Goal: Information Seeking & Learning: Learn about a topic

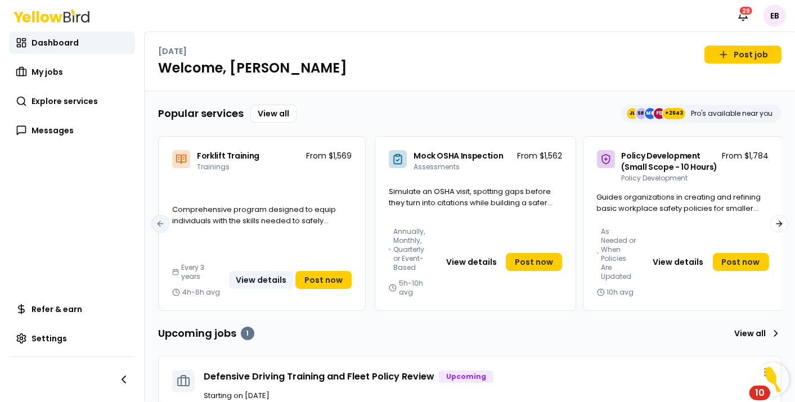
click at [271, 281] on button "View details" at bounding box center [261, 280] width 64 height 18
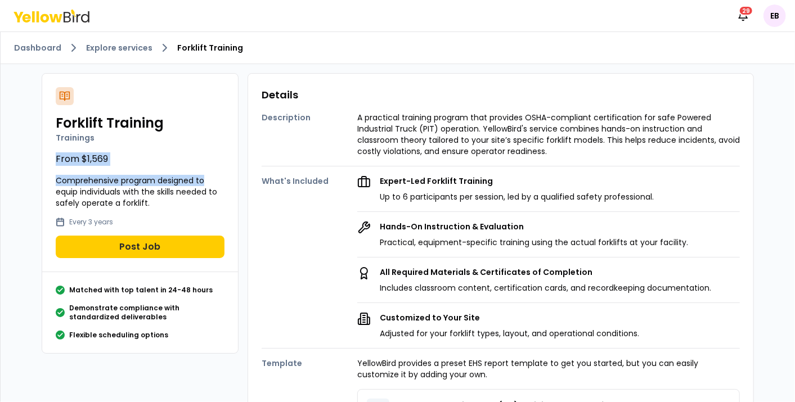
drag, startPoint x: 51, startPoint y: 152, endPoint x: 210, endPoint y: 170, distance: 160.7
click at [210, 170] on div "Forklift Training Trainings From $1,569 Comprehensive program designed to equip…" at bounding box center [140, 173] width 196 height 199
click at [514, 192] on p "Up to 6 participants per session, led by a qualified safety professional." at bounding box center [517, 196] width 274 height 11
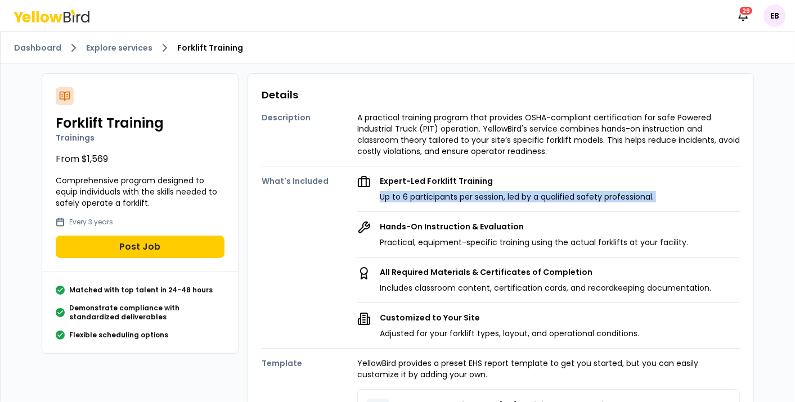
click at [514, 192] on p "Up to 6 participants per session, led by a qualified safety professional." at bounding box center [517, 196] width 274 height 11
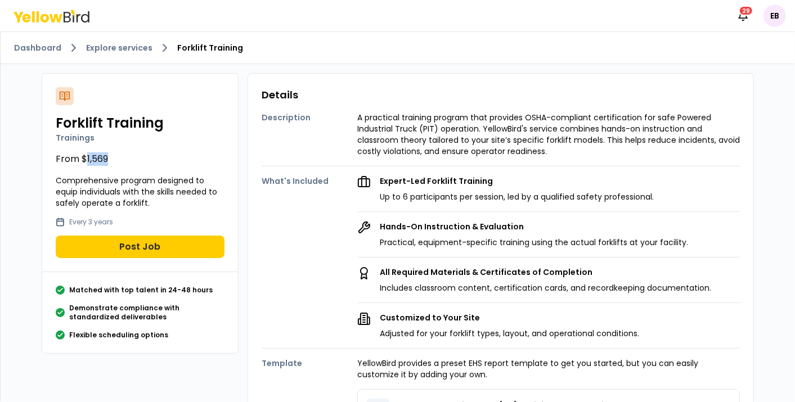
drag, startPoint x: 80, startPoint y: 156, endPoint x: 109, endPoint y: 156, distance: 28.7
click at [109, 156] on p "From $1,569" at bounding box center [140, 158] width 169 height 13
click at [521, 161] on div "Description A practical training program that provides OSHA-compliant certifica…" at bounding box center [501, 311] width 478 height 416
click at [597, 125] on p "A practical training program that provides OSHA-compliant certification for saf…" at bounding box center [548, 134] width 382 height 45
click at [130, 61] on div "Dashboard Explore services Forklift Training" at bounding box center [398, 48] width 794 height 32
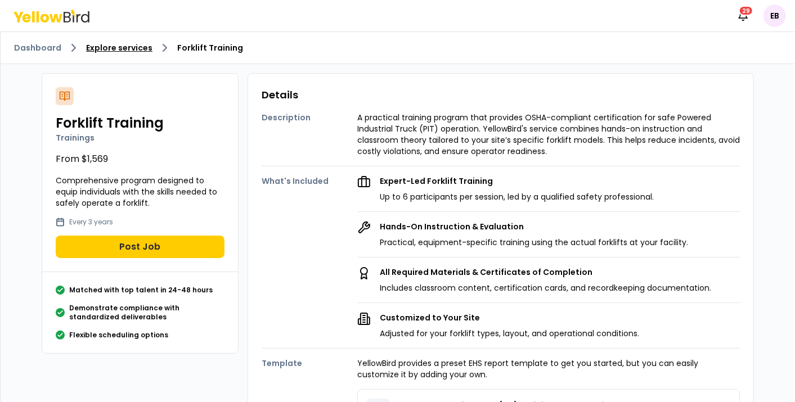
click at [127, 51] on link "Explore services" at bounding box center [119, 47] width 66 height 11
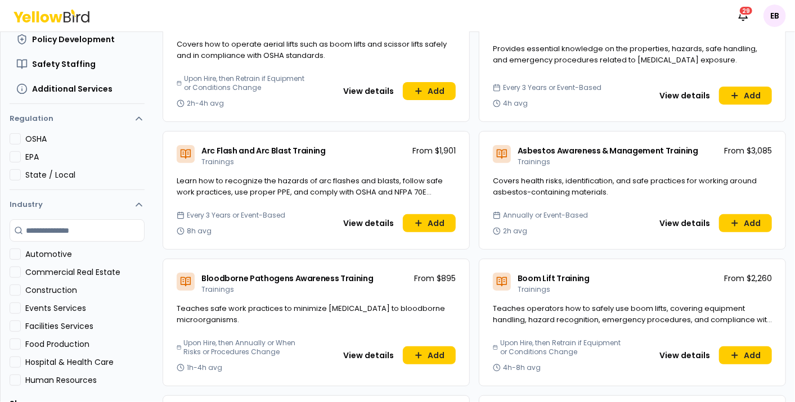
scroll to position [169, 0]
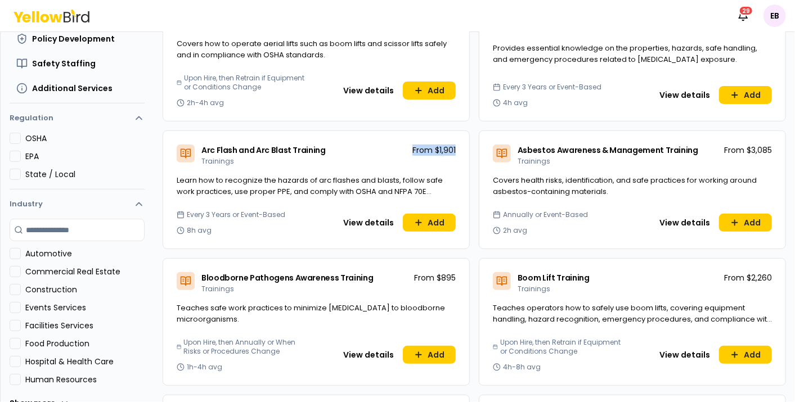
drag, startPoint x: 402, startPoint y: 143, endPoint x: 467, endPoint y: 143, distance: 65.2
click at [347, 226] on button "View details" at bounding box center [368, 223] width 64 height 18
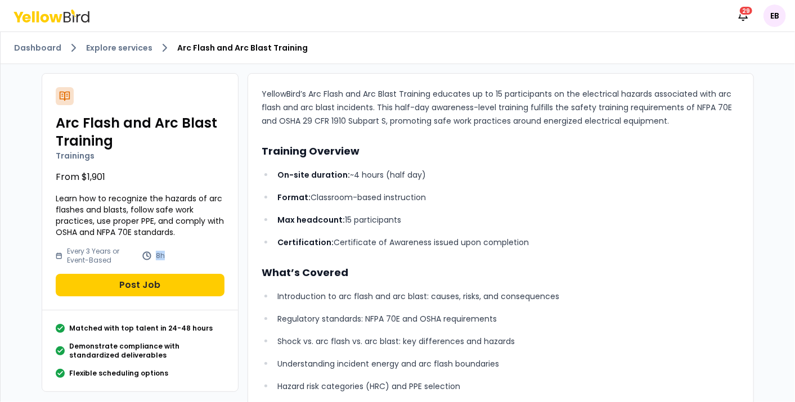
drag, startPoint x: 146, startPoint y: 253, endPoint x: 167, endPoint y: 251, distance: 20.9
click at [167, 251] on div "8h" at bounding box center [183, 255] width 82 height 9
click at [370, 173] on p "On-site duration: ~4 hours (half day)" at bounding box center [508, 174] width 462 height 13
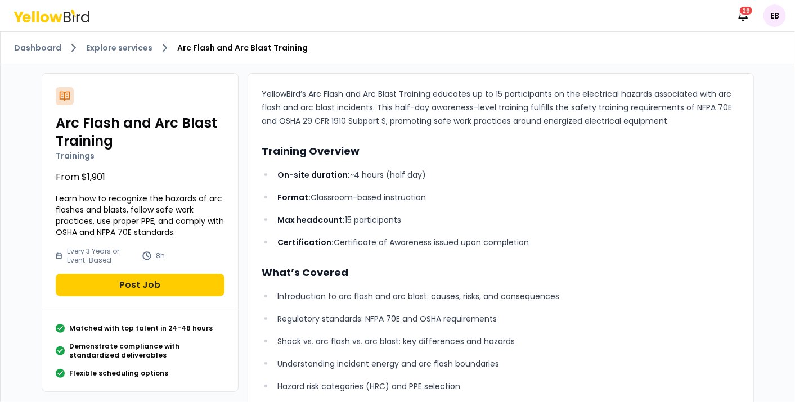
drag, startPoint x: 370, startPoint y: 173, endPoint x: 419, endPoint y: 220, distance: 68.0
click at [419, 220] on p "Max headcount: 15 participants" at bounding box center [508, 219] width 462 height 13
click at [110, 44] on link "Explore services" at bounding box center [119, 47] width 66 height 11
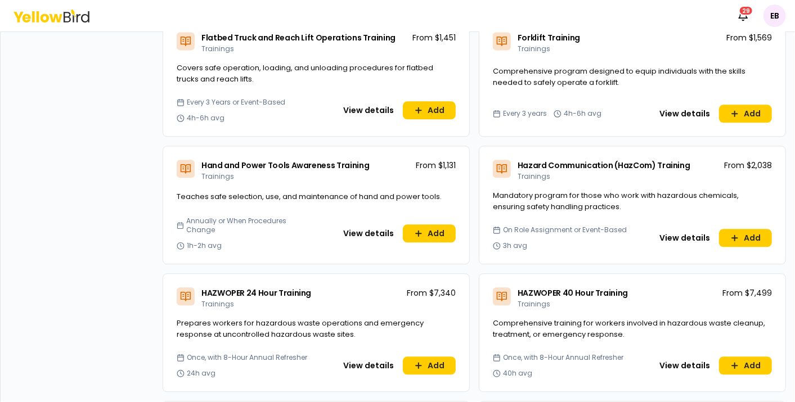
scroll to position [1468, 0]
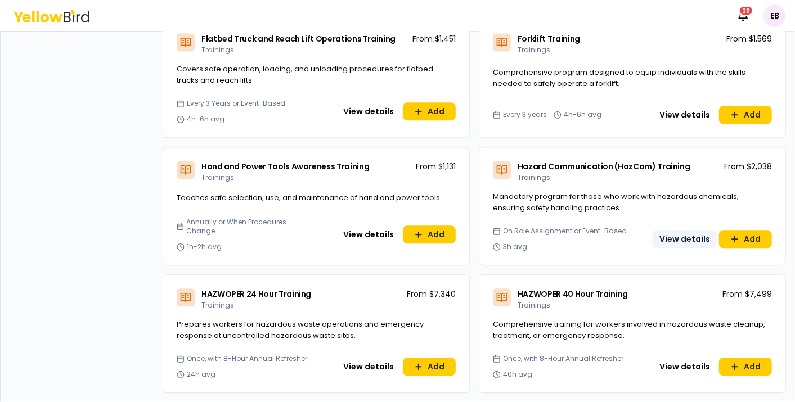
click at [674, 231] on button "View details" at bounding box center [684, 239] width 64 height 18
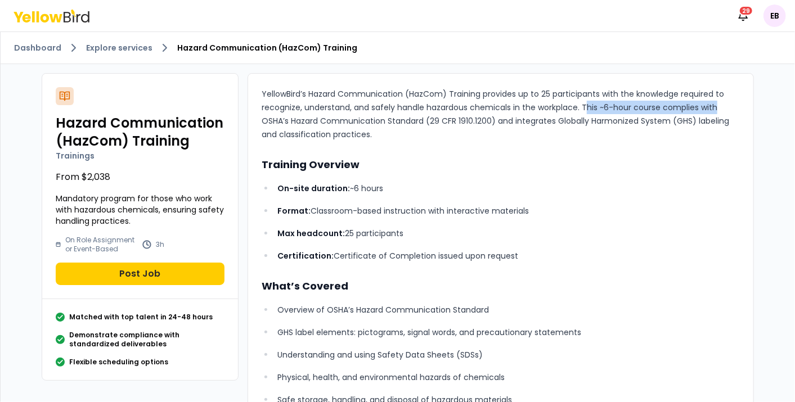
drag, startPoint x: 580, startPoint y: 103, endPoint x: 726, endPoint y: 112, distance: 146.5
click at [726, 112] on p "YellowBird’s Hazard Communication (HazCom) Training provides up to 25 participa…" at bounding box center [501, 114] width 478 height 54
click at [355, 184] on p "On-site duration: ~6 hours" at bounding box center [508, 188] width 462 height 13
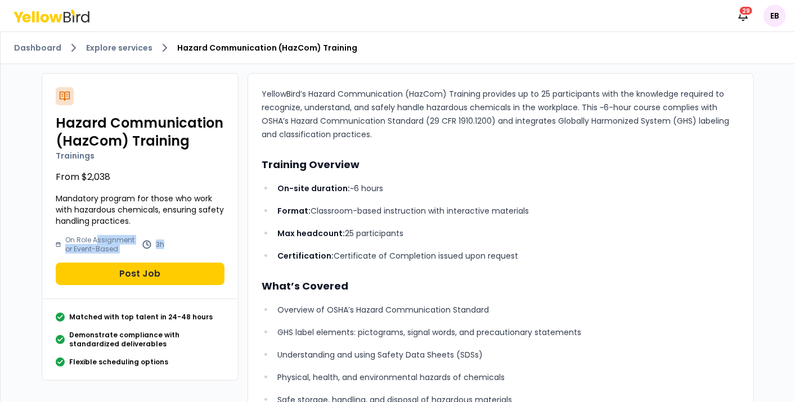
drag, startPoint x: 91, startPoint y: 240, endPoint x: 168, endPoint y: 240, distance: 77.1
click at [168, 240] on div "On Role Assignment or Event-Based 3h" at bounding box center [140, 245] width 169 height 18
drag, startPoint x: 168, startPoint y: 240, endPoint x: 88, endPoint y: 172, distance: 104.9
click at [88, 172] on p "From $2,038" at bounding box center [140, 176] width 169 height 13
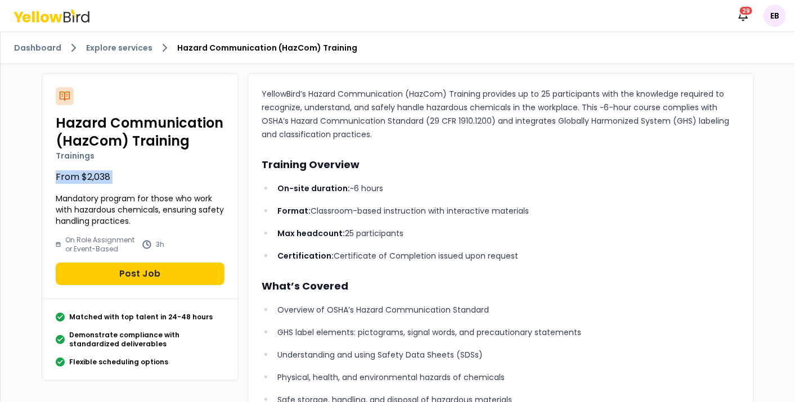
click at [88, 172] on p "From $2,038" at bounding box center [140, 176] width 169 height 13
drag, startPoint x: 88, startPoint y: 172, endPoint x: 127, endPoint y: 181, distance: 39.4
click at [127, 181] on p "From $2,038" at bounding box center [140, 176] width 169 height 13
click at [89, 175] on p "From $2,038" at bounding box center [140, 176] width 169 height 13
drag, startPoint x: 73, startPoint y: 175, endPoint x: 115, endPoint y: 174, distance: 42.2
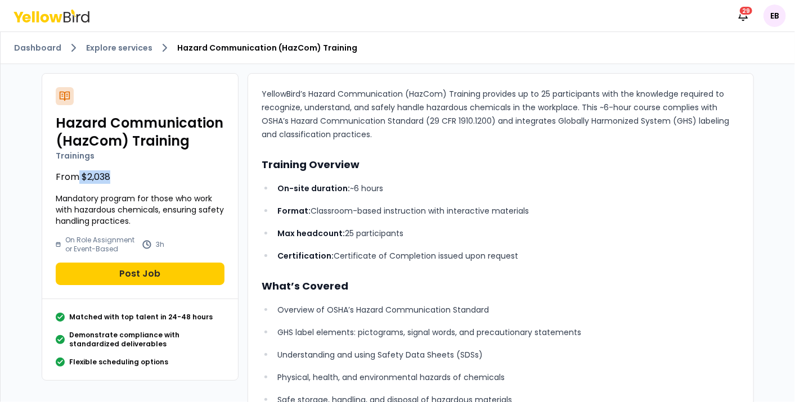
click at [115, 174] on p "From $2,038" at bounding box center [140, 176] width 169 height 13
drag, startPoint x: 115, startPoint y: 174, endPoint x: 128, endPoint y: 186, distance: 17.9
click at [115, 179] on p "From $2,038" at bounding box center [140, 176] width 169 height 13
click at [172, 200] on p "Mandatory program for those who work with hazardous chemicals, ensuring safety …" at bounding box center [140, 210] width 169 height 34
click at [87, 172] on p "From $2,038" at bounding box center [140, 176] width 169 height 13
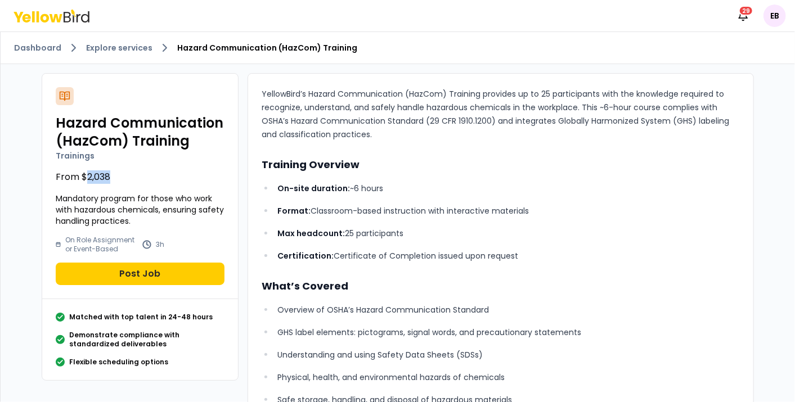
click at [87, 172] on p "From $2,038" at bounding box center [140, 176] width 169 height 13
copy p "From $2,038"
click at [105, 124] on h2 "Hazard Communication (HazCom) Training" at bounding box center [140, 132] width 169 height 36
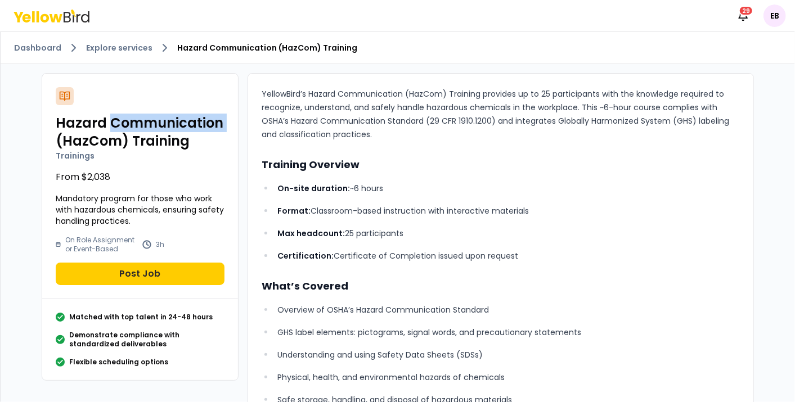
click at [105, 124] on h2 "Hazard Communication (HazCom) Training" at bounding box center [140, 132] width 169 height 36
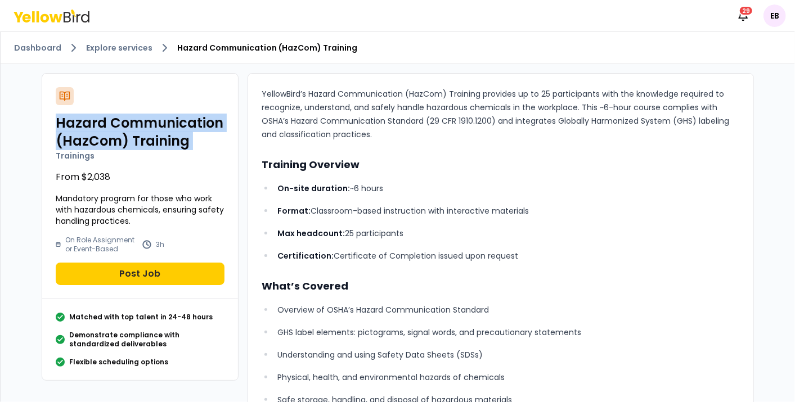
click at [105, 124] on h2 "Hazard Communication (HazCom) Training" at bounding box center [140, 132] width 169 height 36
drag, startPoint x: 105, startPoint y: 124, endPoint x: 116, endPoint y: 124, distance: 11.3
click at [116, 124] on h2 "Hazard Communication (HazCom) Training" at bounding box center [140, 132] width 169 height 36
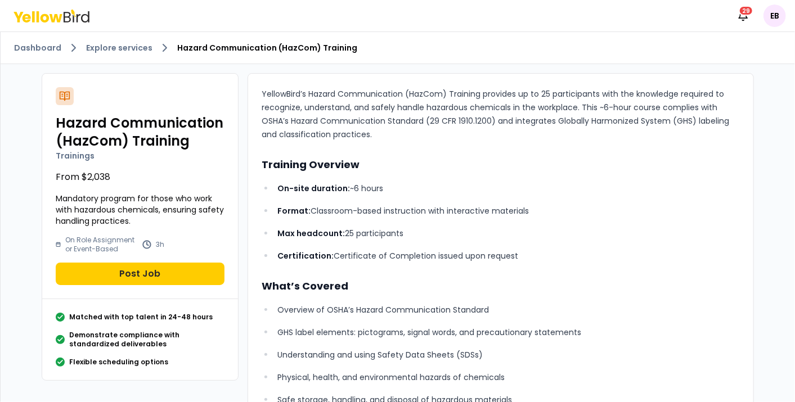
click at [96, 181] on p "From $2,038" at bounding box center [140, 176] width 169 height 13
drag, startPoint x: 96, startPoint y: 181, endPoint x: 64, endPoint y: 197, distance: 35.7
click at [64, 197] on p "Mandatory program for those who work with hazardous chemicals, ensuring safety …" at bounding box center [140, 210] width 169 height 34
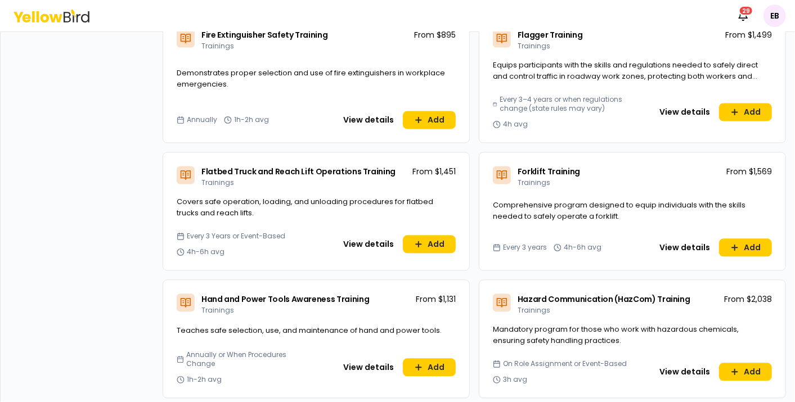
scroll to position [1335, 0]
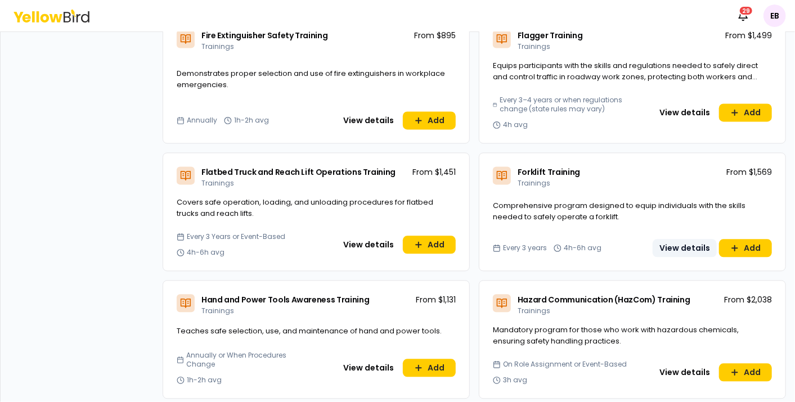
click at [678, 246] on button "View details" at bounding box center [684, 248] width 64 height 18
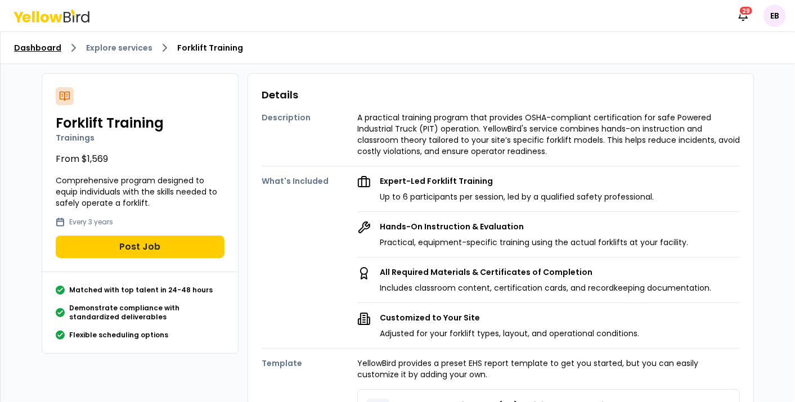
click at [46, 45] on link "Dashboard" at bounding box center [37, 47] width 47 height 11
